Goal: Communication & Community: Participate in discussion

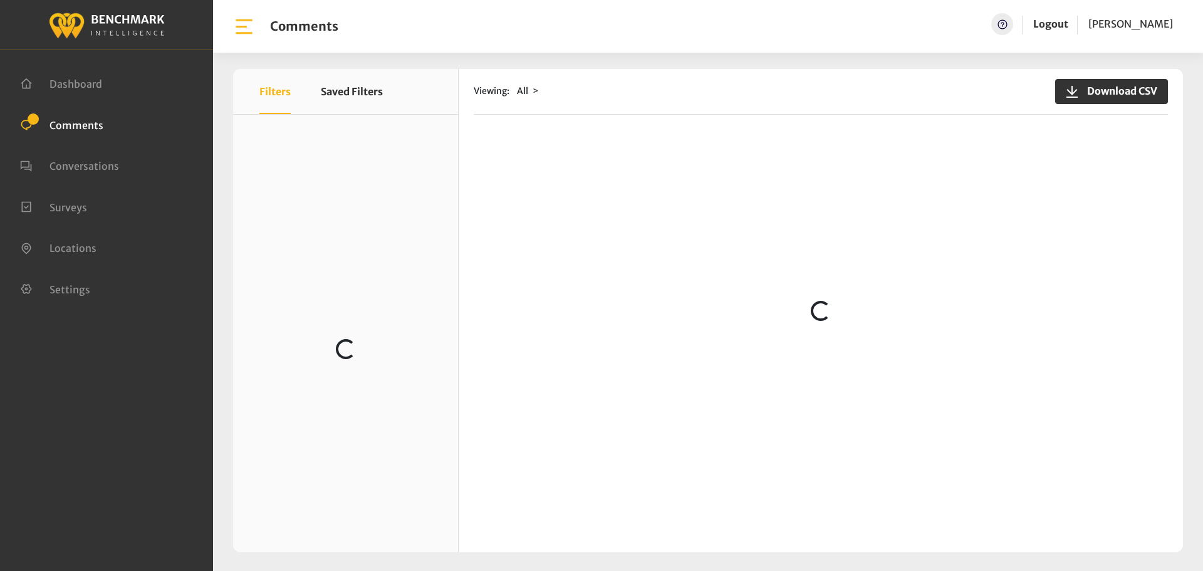
scroll to position [63, 0]
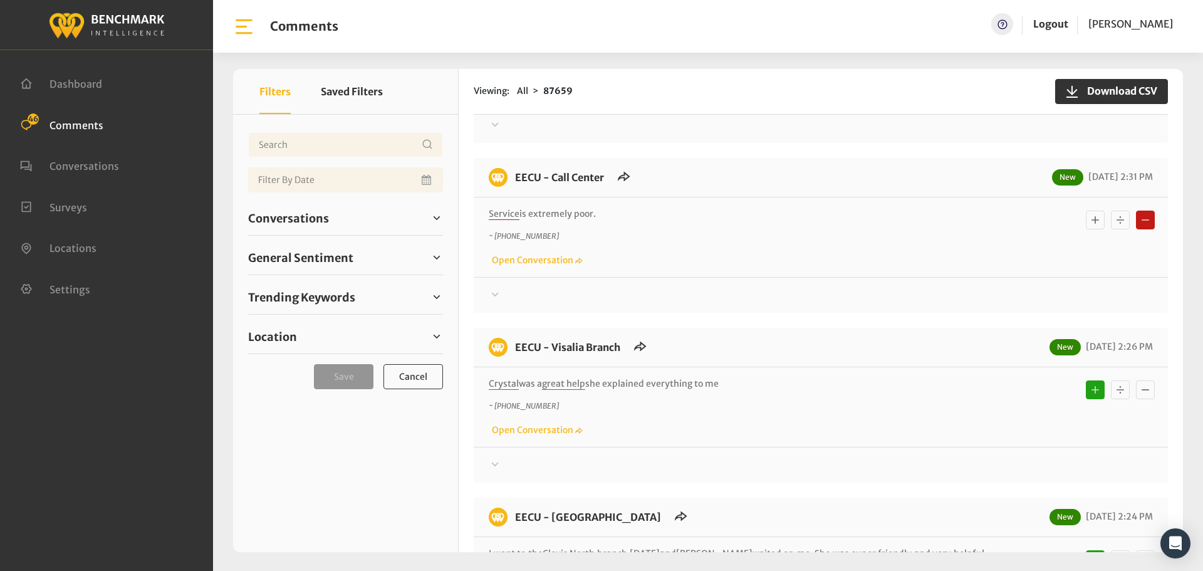
scroll to position [188, 0]
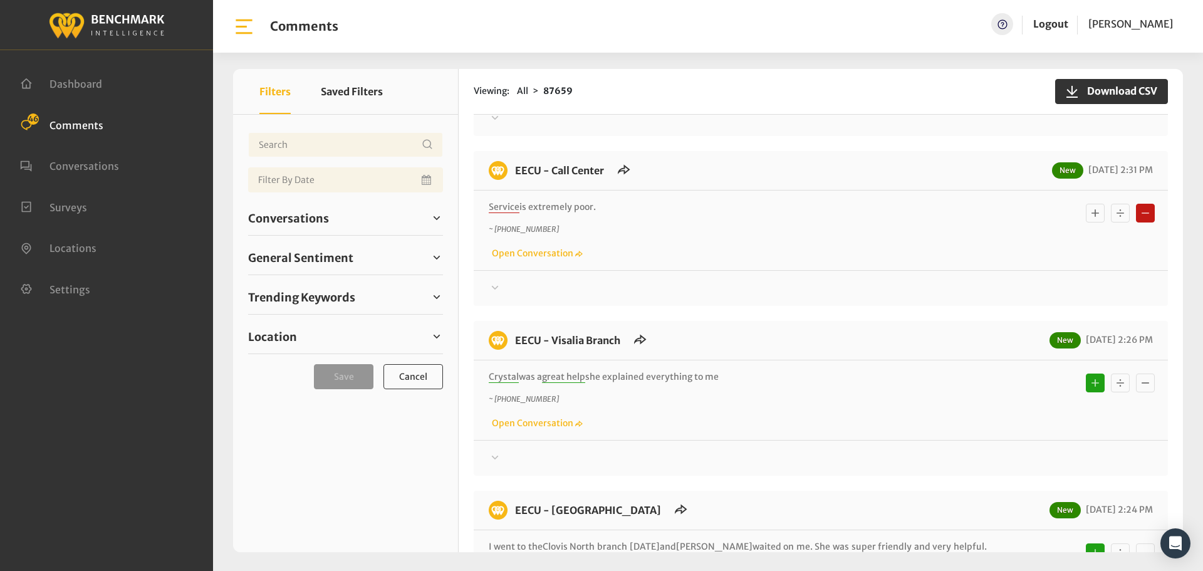
click at [513, 126] on div at bounding box center [821, 118] width 664 height 15
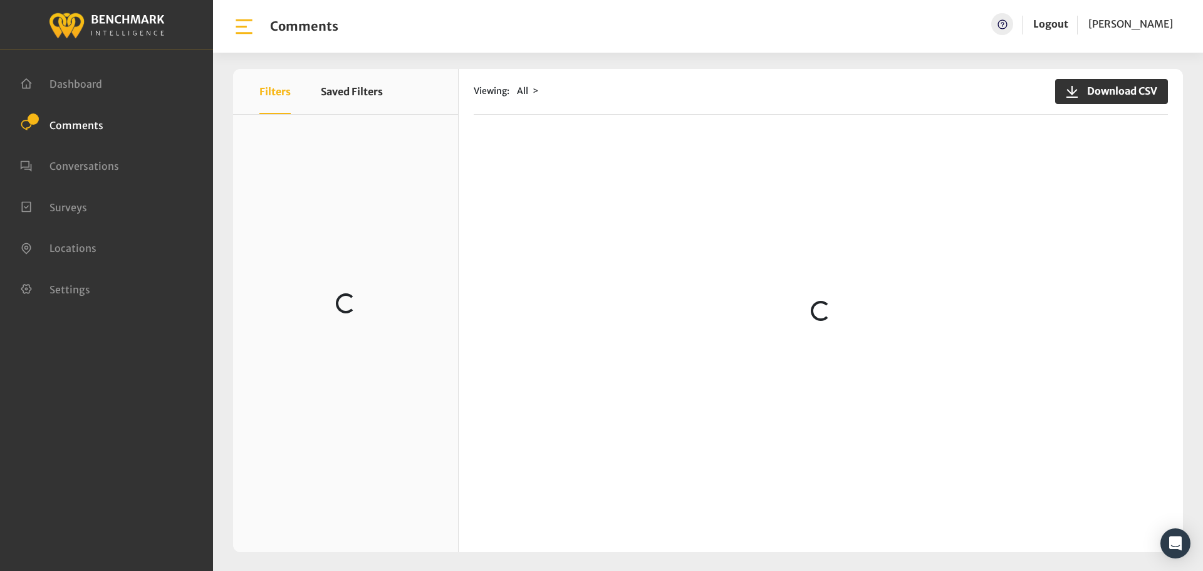
scroll to position [439, 0]
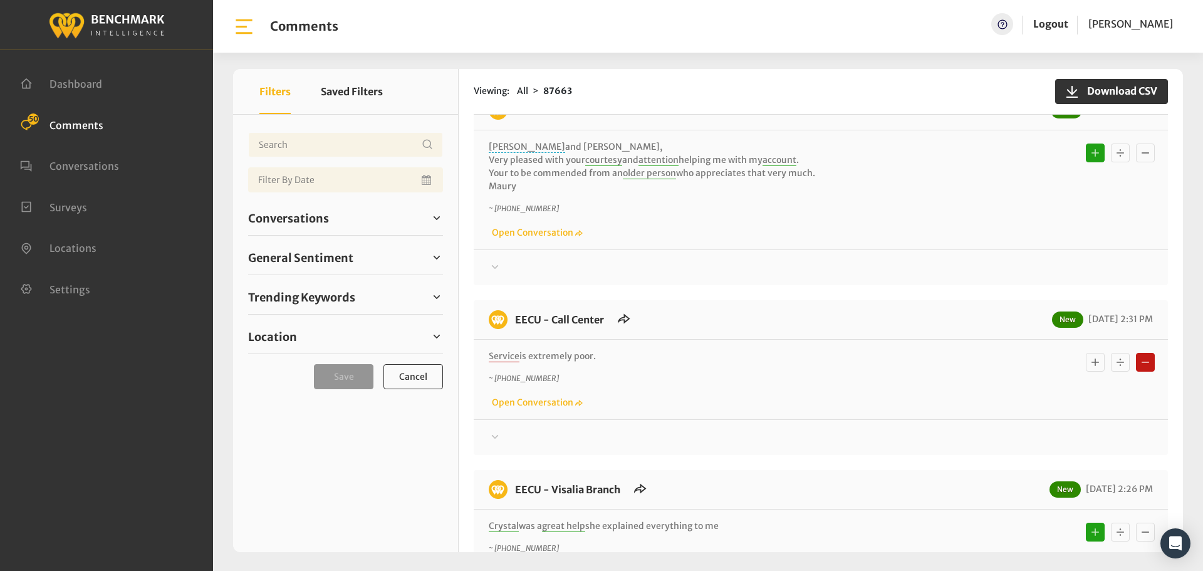
scroll to position [904, 0]
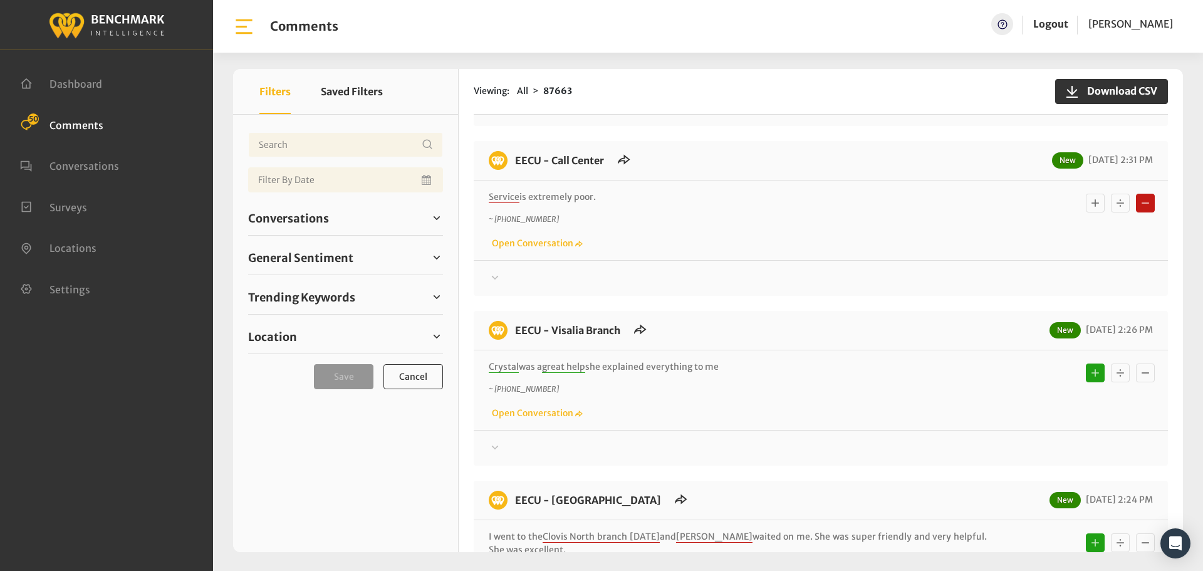
drag, startPoint x: 504, startPoint y: 277, endPoint x: 514, endPoint y: 271, distance: 11.5
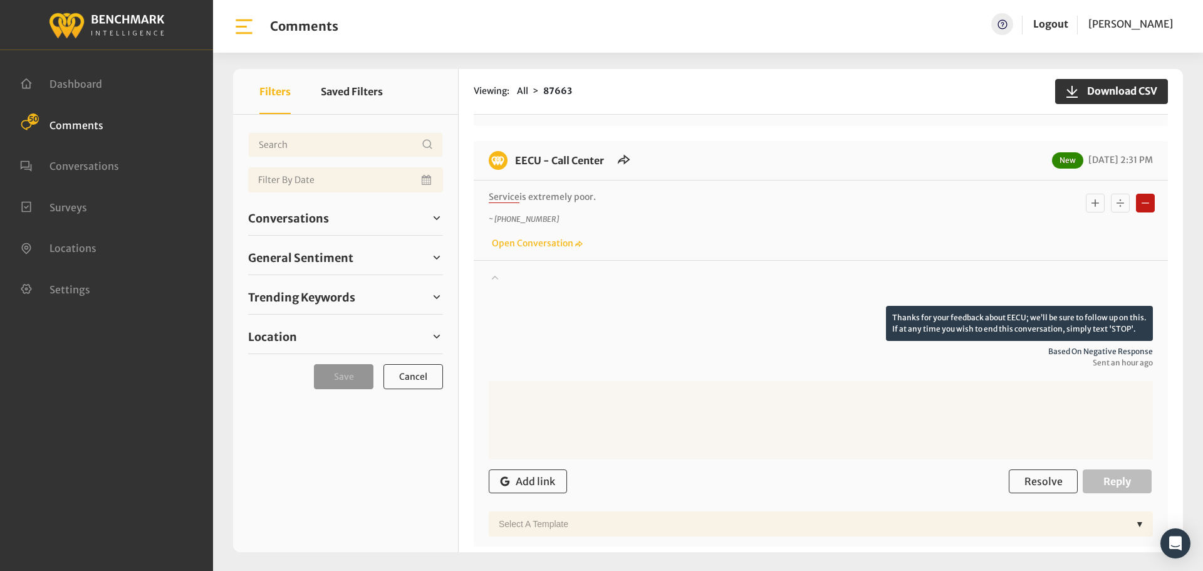
click at [323, 229] on div "Conversations Open 53 Resolved 87204 6795" at bounding box center [345, 218] width 195 height 34
click at [313, 216] on span "Conversations" at bounding box center [288, 218] width 81 height 17
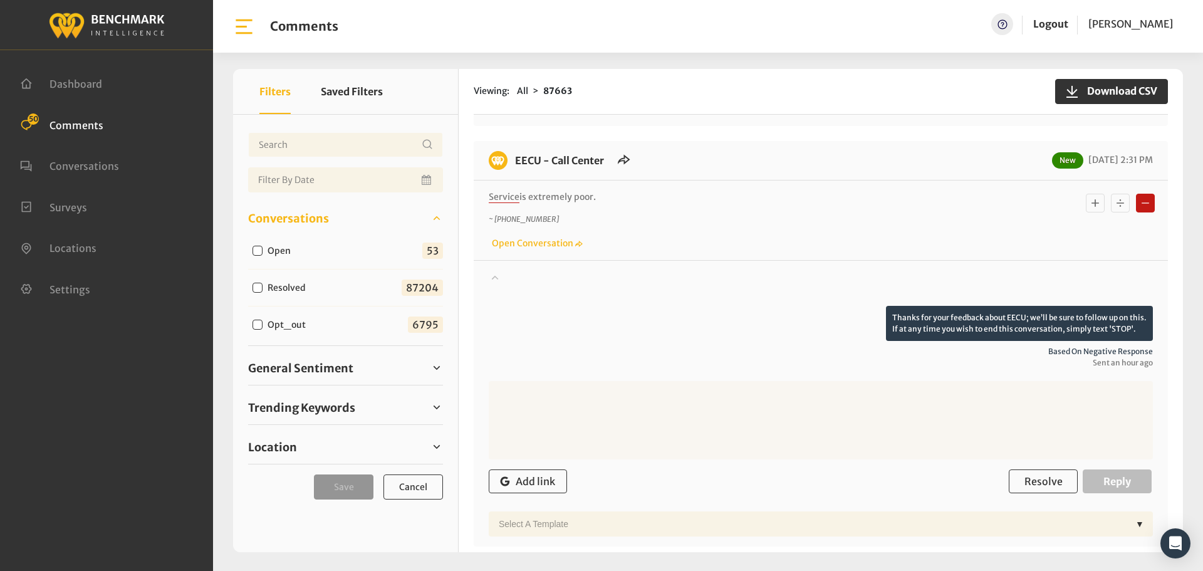
click at [261, 253] on input "Open" at bounding box center [258, 251] width 10 height 10
checkbox input "true"
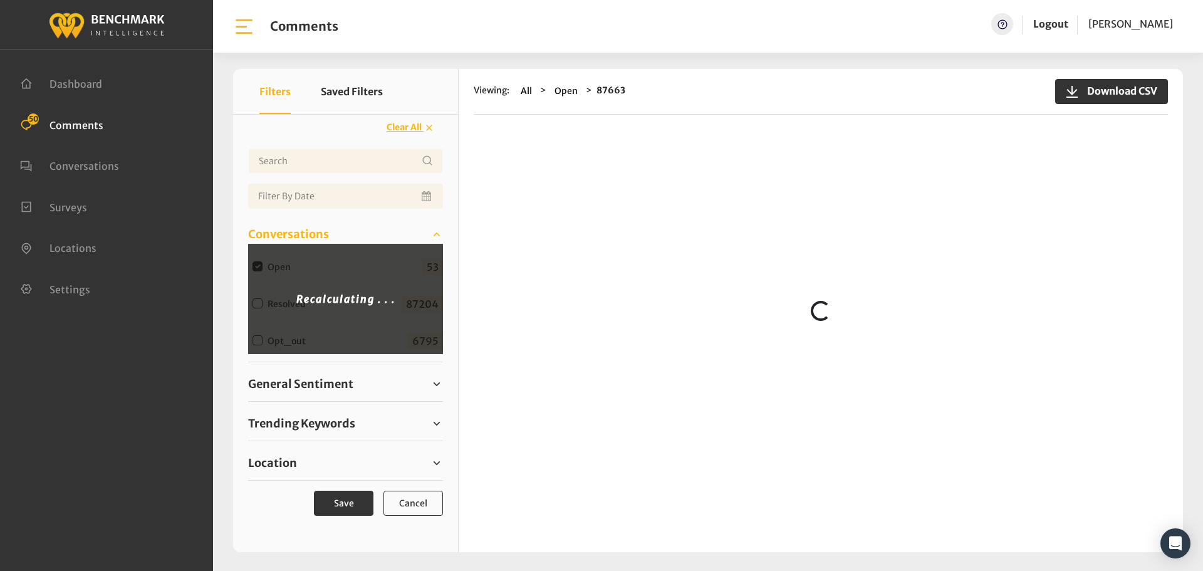
scroll to position [0, 0]
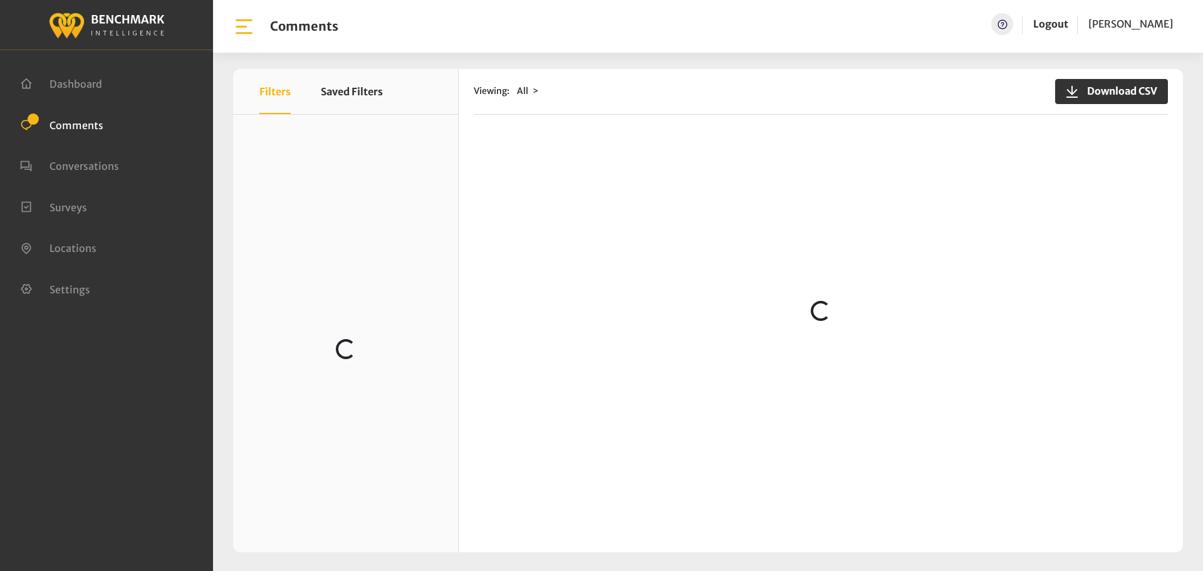
click at [517, 143] on div "Viewing: All Download CSV Loading..." at bounding box center [821, 310] width 724 height 483
click at [514, 151] on div "Viewing: All Download CSV Loading..." at bounding box center [821, 310] width 724 height 483
